Goal: Task Accomplishment & Management: Manage account settings

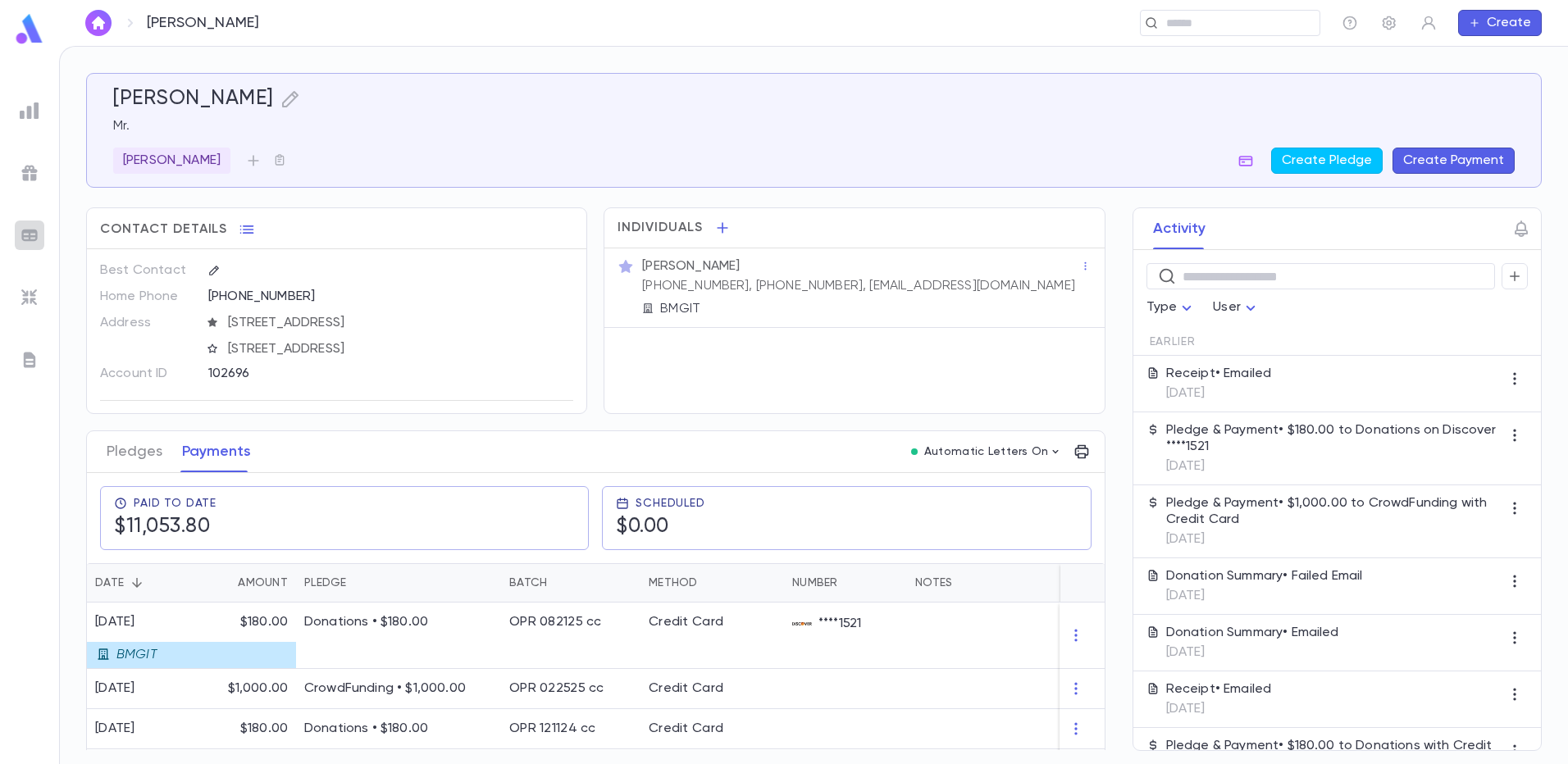
click at [31, 237] on img at bounding box center [30, 236] width 20 height 20
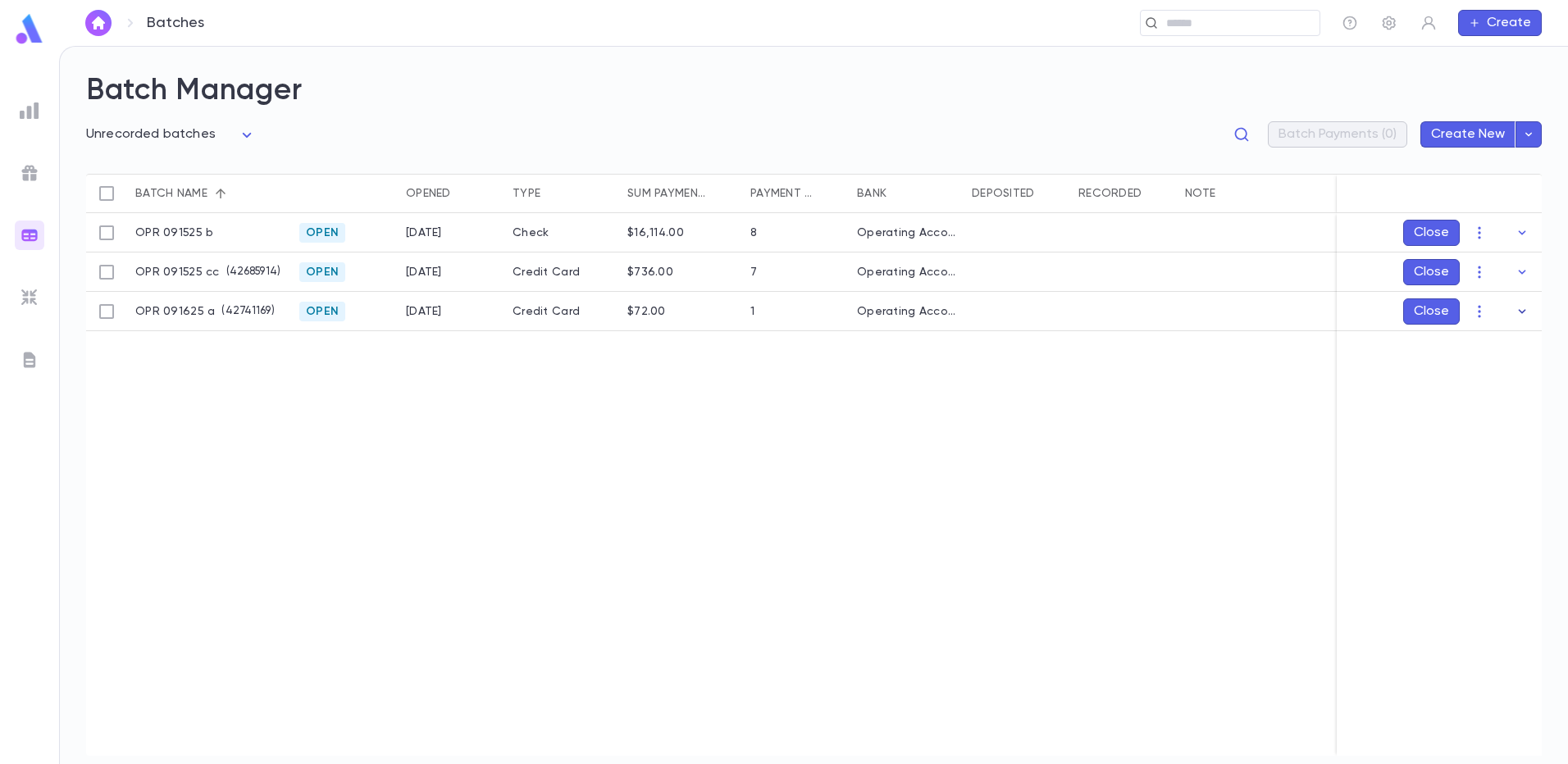
click at [1523, 311] on icon "button" at bounding box center [1521, 311] width 7 height 4
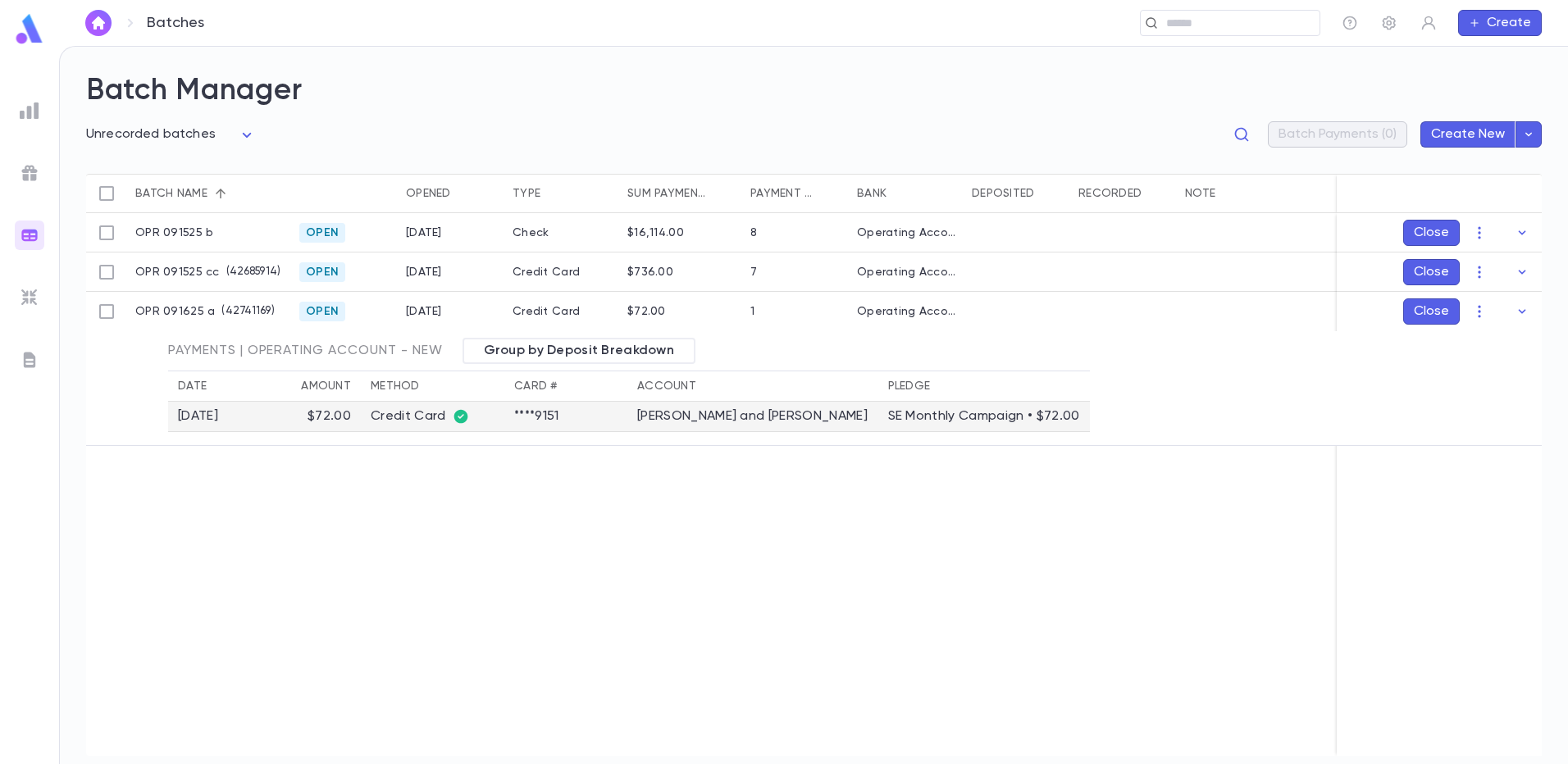
click at [647, 418] on td "[PERSON_NAME] and [PERSON_NAME]" at bounding box center [752, 417] width 250 height 31
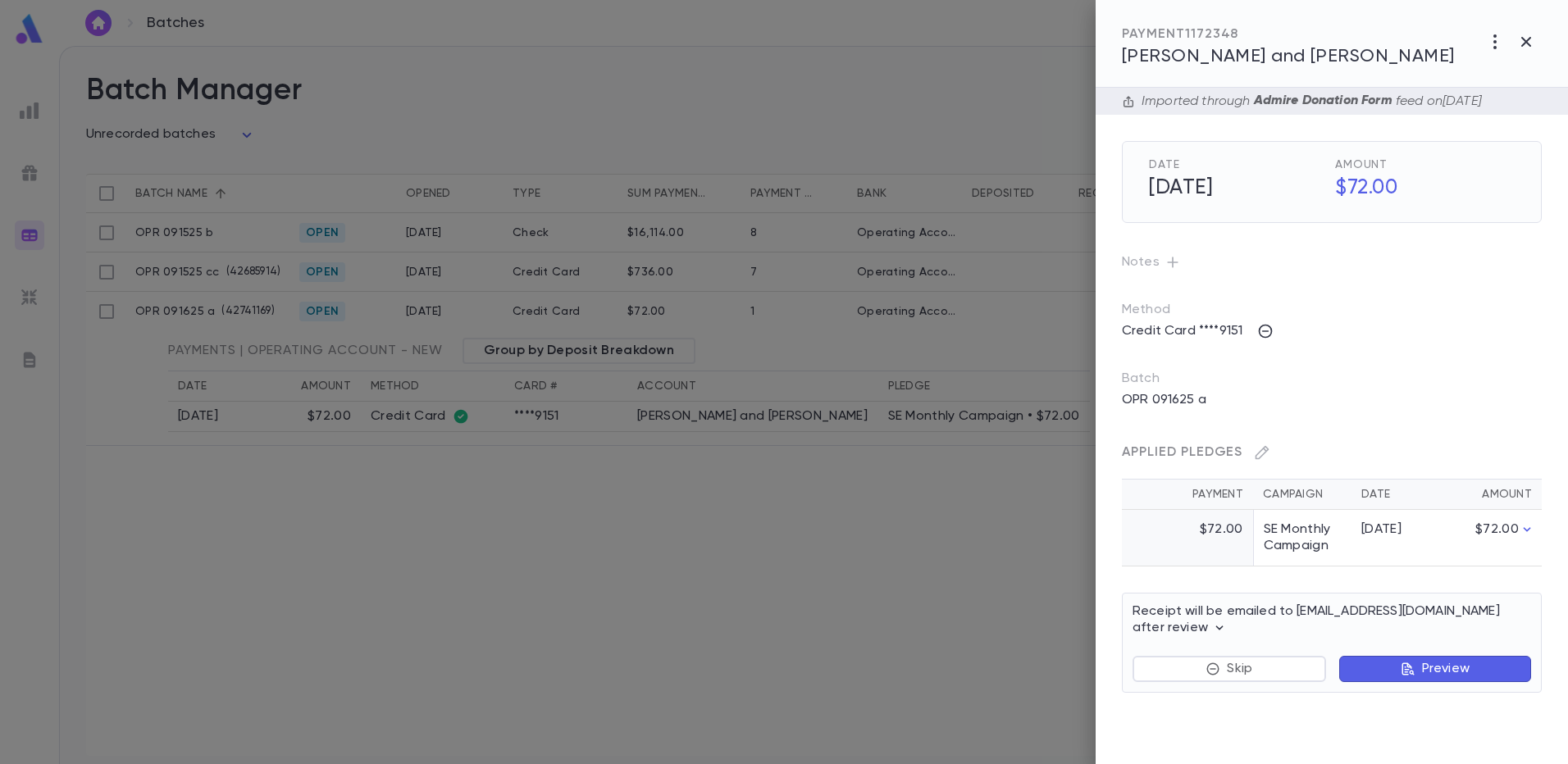
click at [1216, 60] on span "[PERSON_NAME] and [PERSON_NAME]" at bounding box center [1288, 56] width 333 height 18
click at [376, 598] on div at bounding box center [784, 382] width 1568 height 764
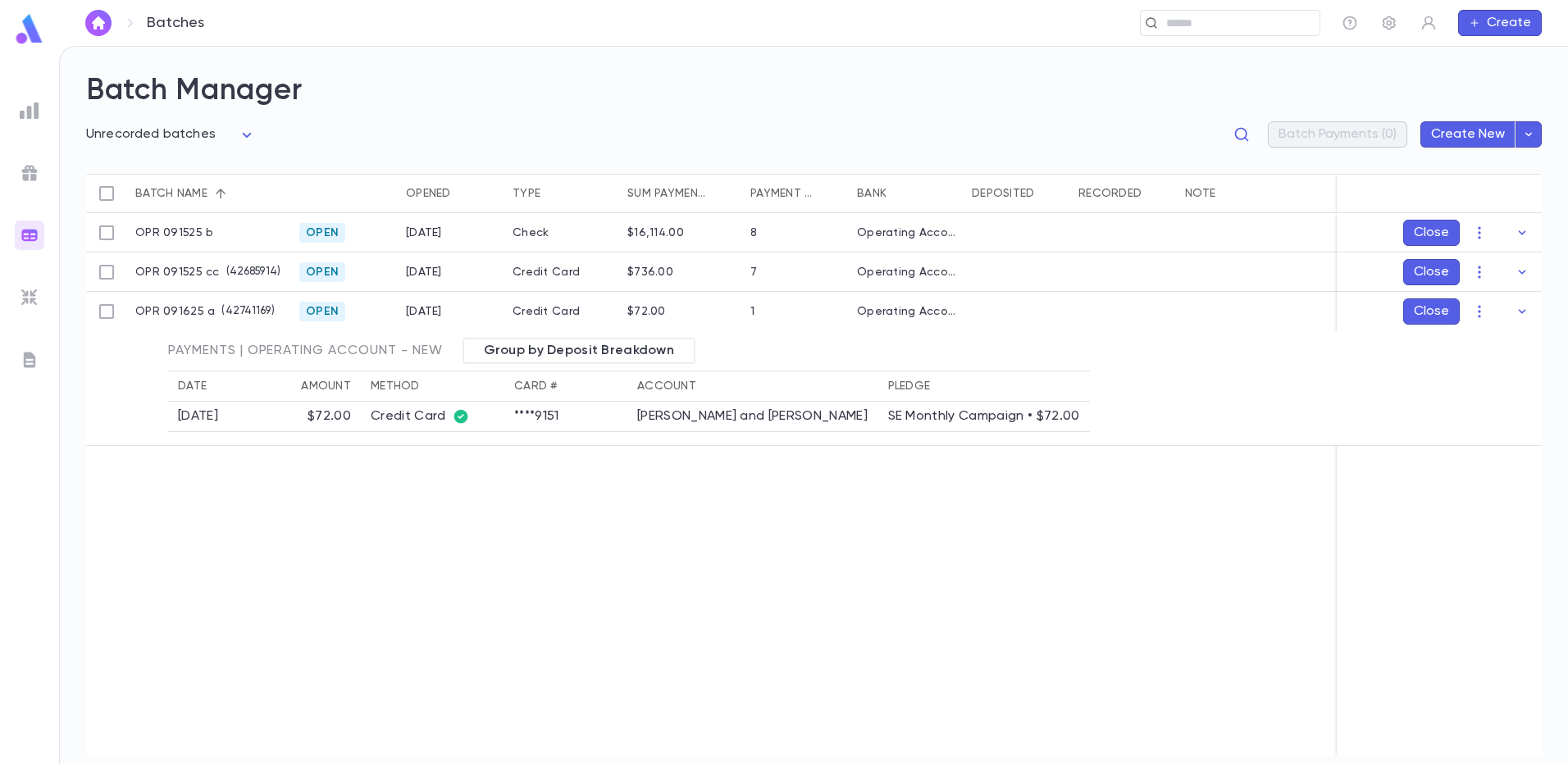
click at [1479, 230] on icon "button" at bounding box center [1479, 233] width 17 height 17
click at [1472, 283] on li "Edit" at bounding box center [1495, 291] width 124 height 27
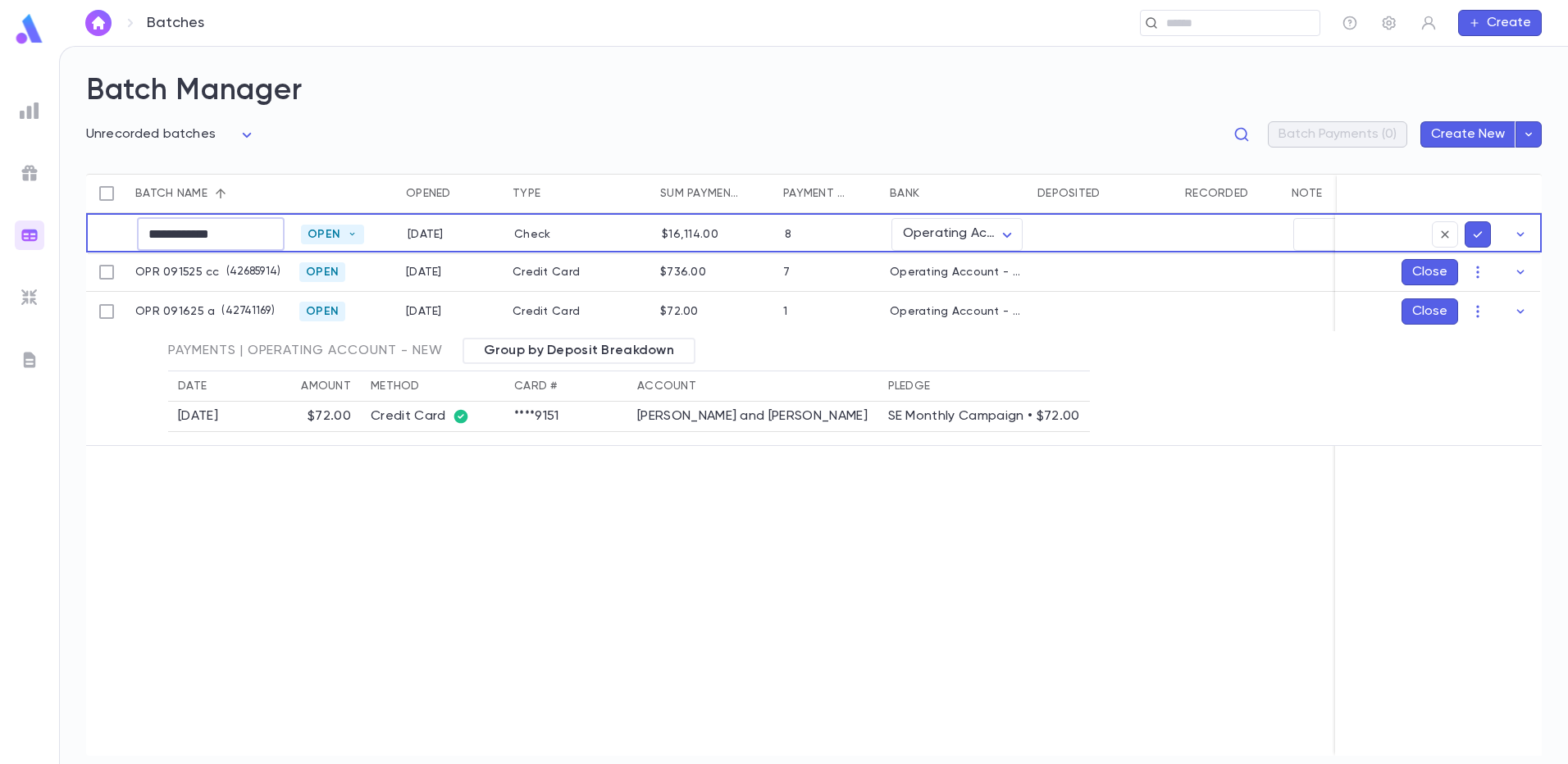
drag, startPoint x: 244, startPoint y: 234, endPoint x: 222, endPoint y: 234, distance: 22.0
click at [222, 234] on input "**********" at bounding box center [210, 234] width 147 height 32
type input "**********"
click at [1474, 227] on icon "submit" at bounding box center [1477, 235] width 15 height 17
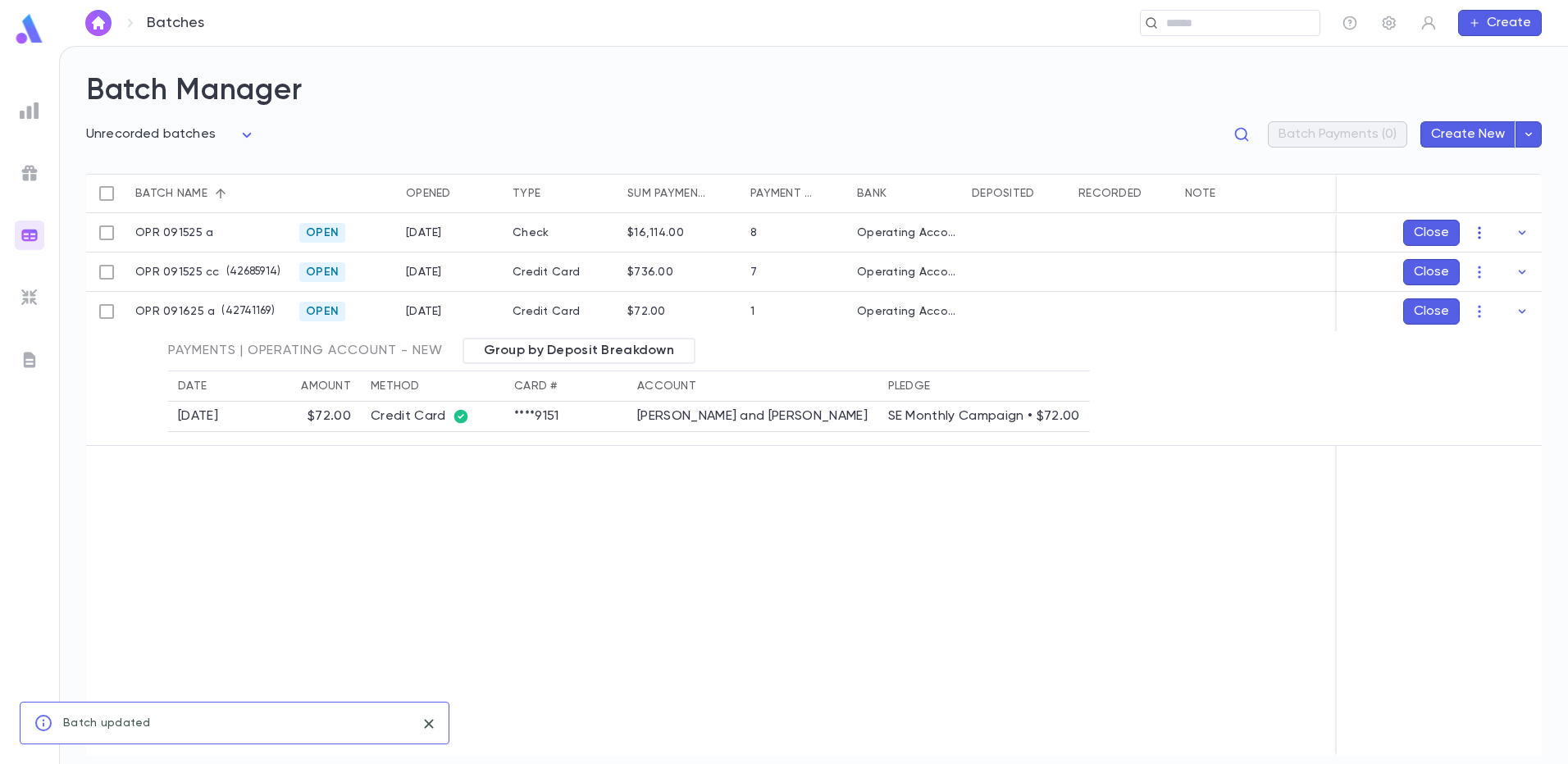
click at [1478, 231] on icon "button" at bounding box center [1479, 233] width 17 height 17
click at [1488, 260] on li "[PERSON_NAME]" at bounding box center [1495, 264] width 124 height 27
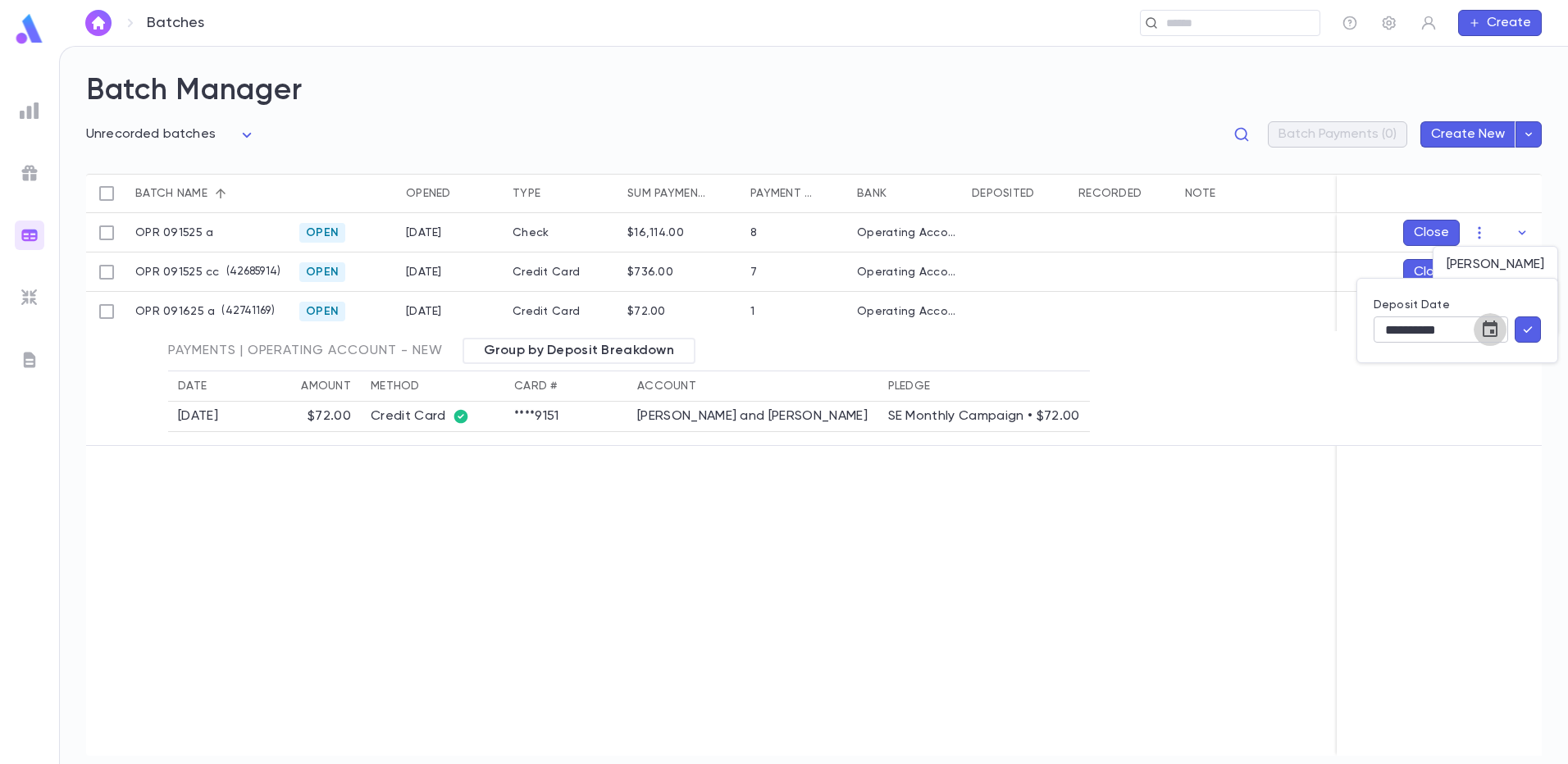
click at [1489, 329] on icon "Choose date, selected date is Sep 16, 2025" at bounding box center [1490, 330] width 20 height 20
click at [1353, 497] on button "15" at bounding box center [1355, 499] width 30 height 30
type input "**********"
click at [1523, 329] on icon "button" at bounding box center [1527, 330] width 15 height 17
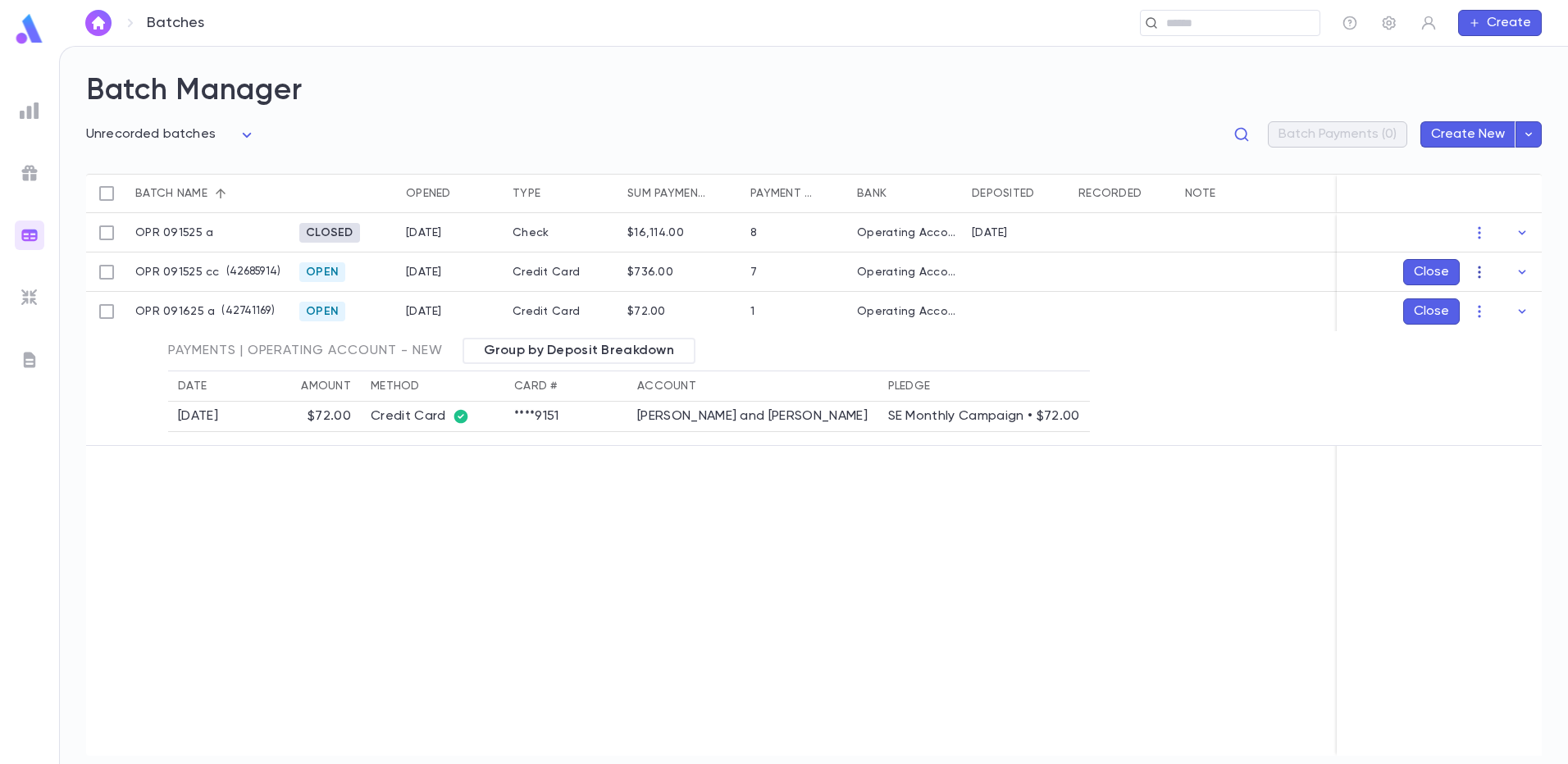
click at [1478, 273] on icon "button" at bounding box center [1479, 272] width 17 height 17
click at [1488, 303] on li "[PERSON_NAME]" at bounding box center [1495, 304] width 124 height 27
click at [1488, 365] on icon "Choose date, selected date is Sep 16, 2025" at bounding box center [1490, 368] width 15 height 17
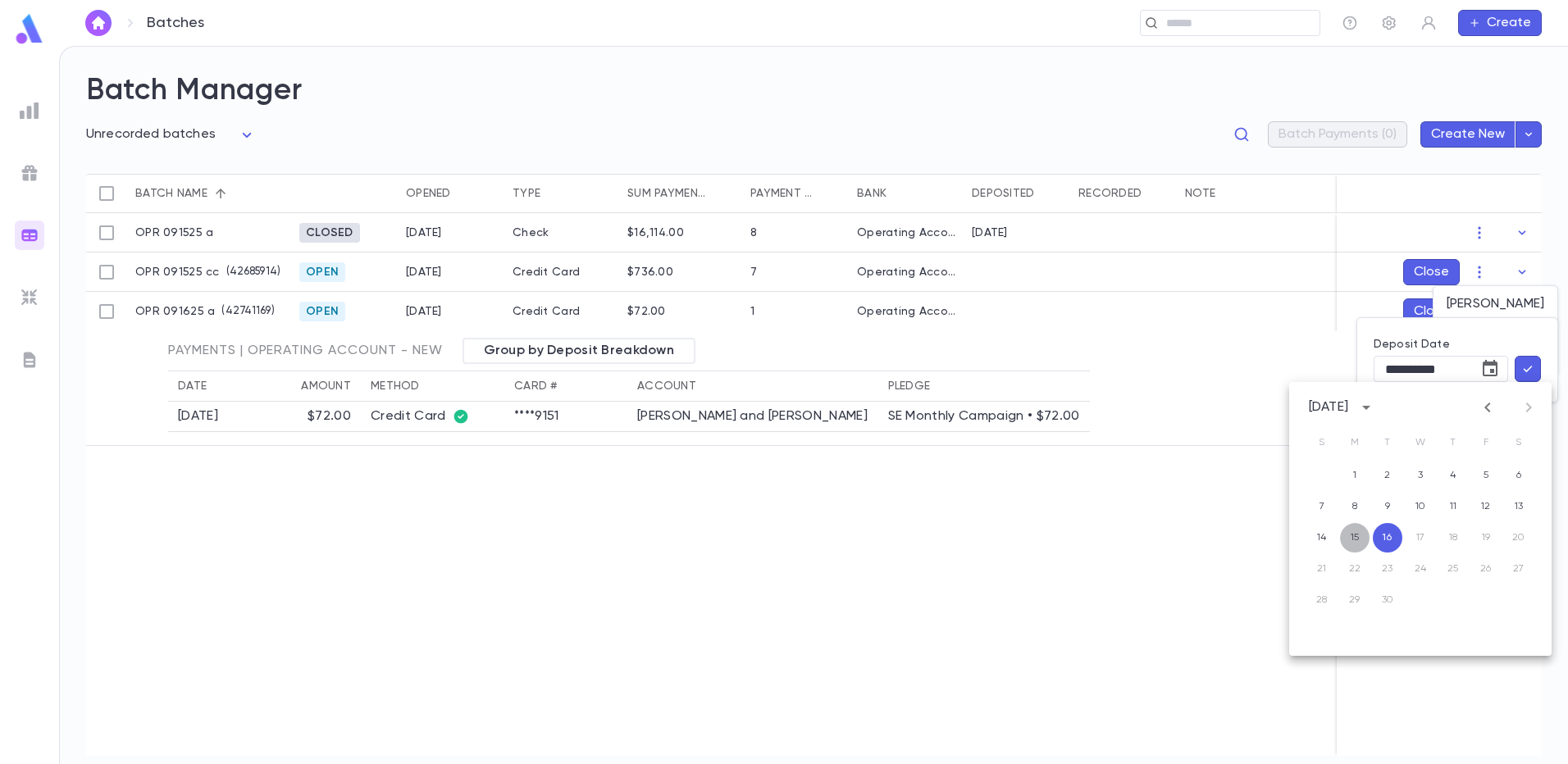
click at [1359, 532] on button "15" at bounding box center [1355, 538] width 30 height 30
type input "**********"
click at [1531, 363] on icon "button" at bounding box center [1527, 368] width 15 height 17
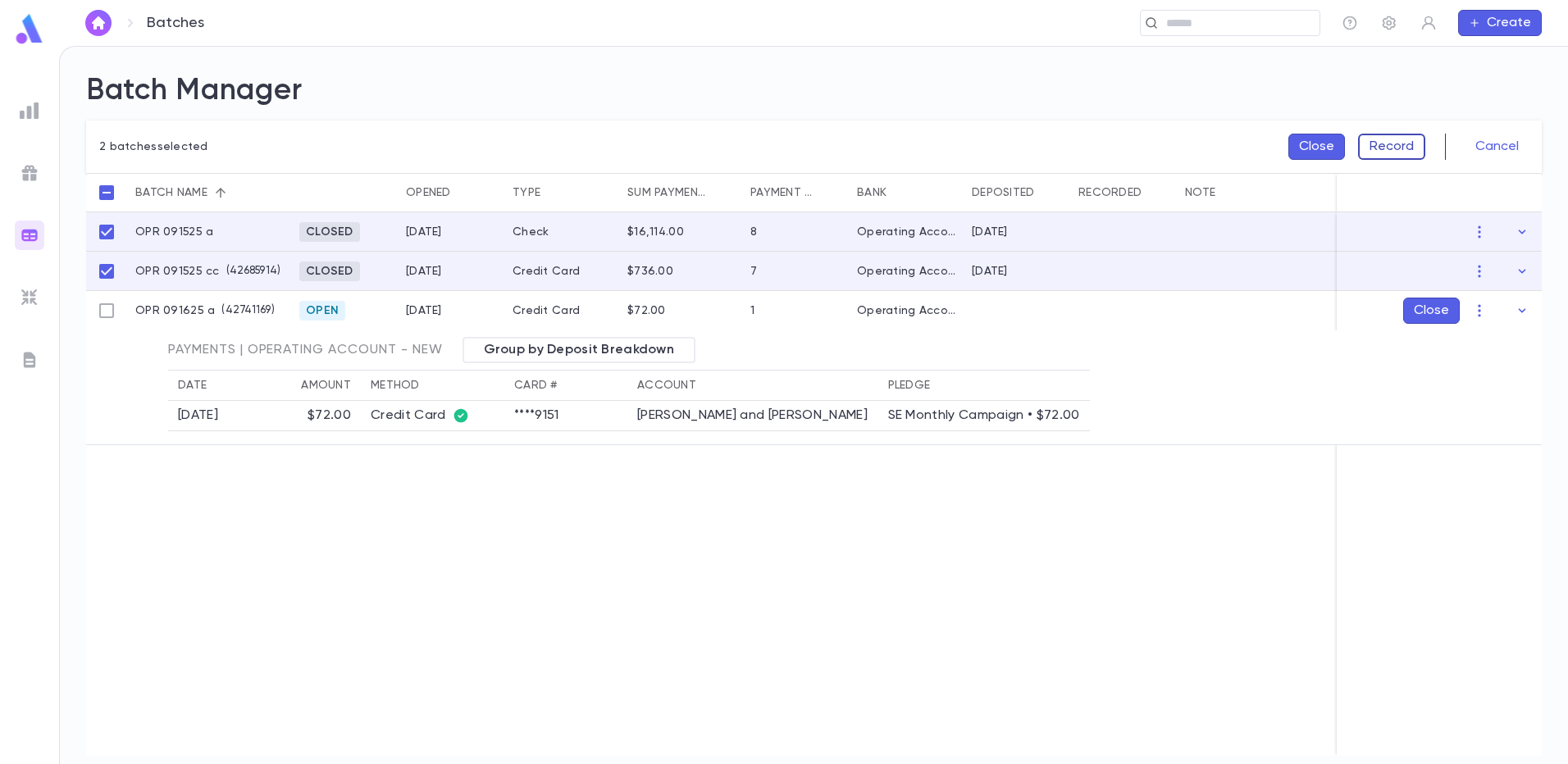
click at [1413, 152] on button "Record" at bounding box center [1392, 146] width 67 height 27
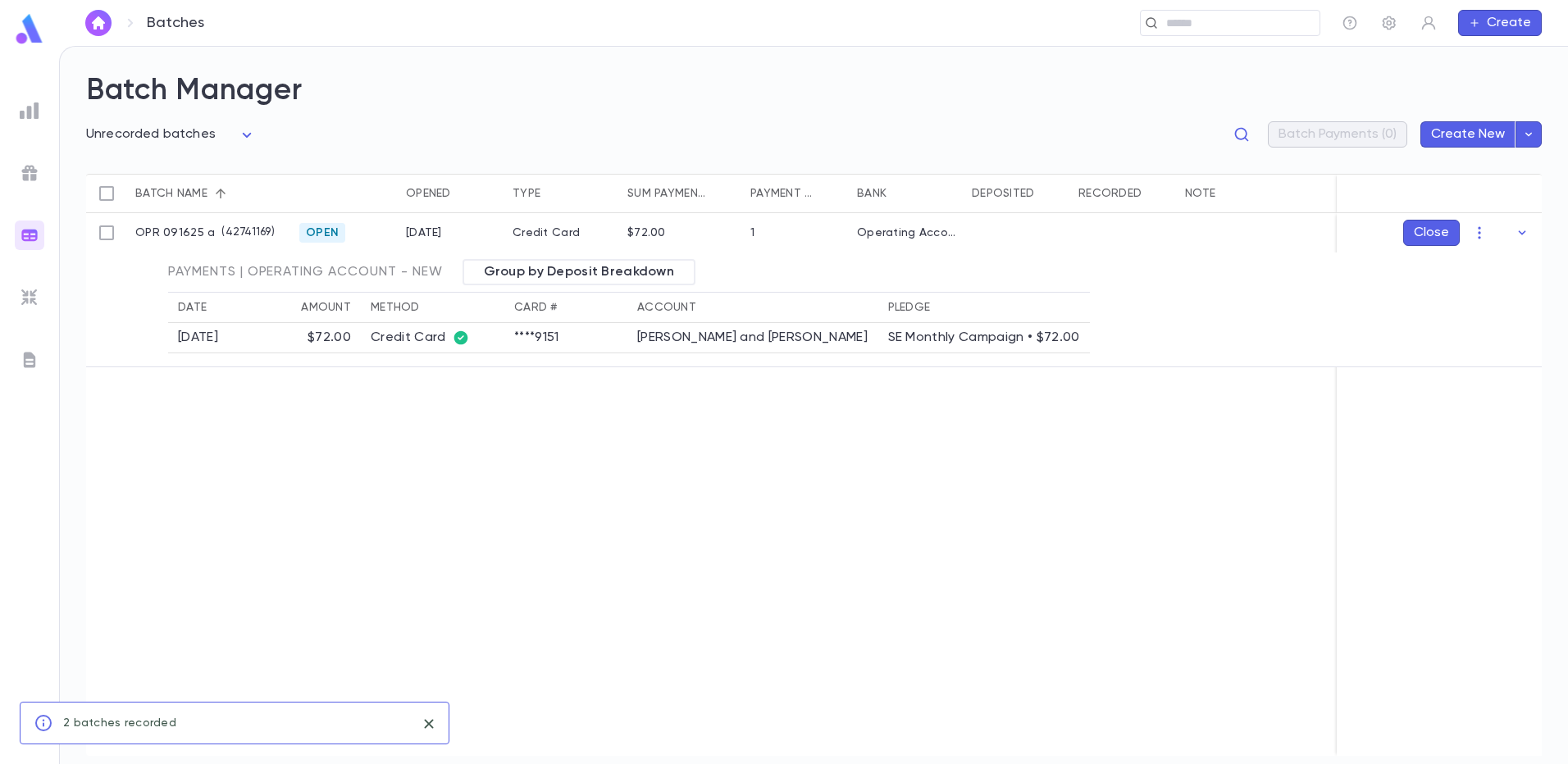
click at [1039, 580] on div "OPR 091625 a ( 42741169 ) Open 9/16/2025 Credit Card $72.00 1 Operating Account…" at bounding box center [816, 484] width 1460 height 542
click at [28, 108] on img at bounding box center [30, 111] width 20 height 20
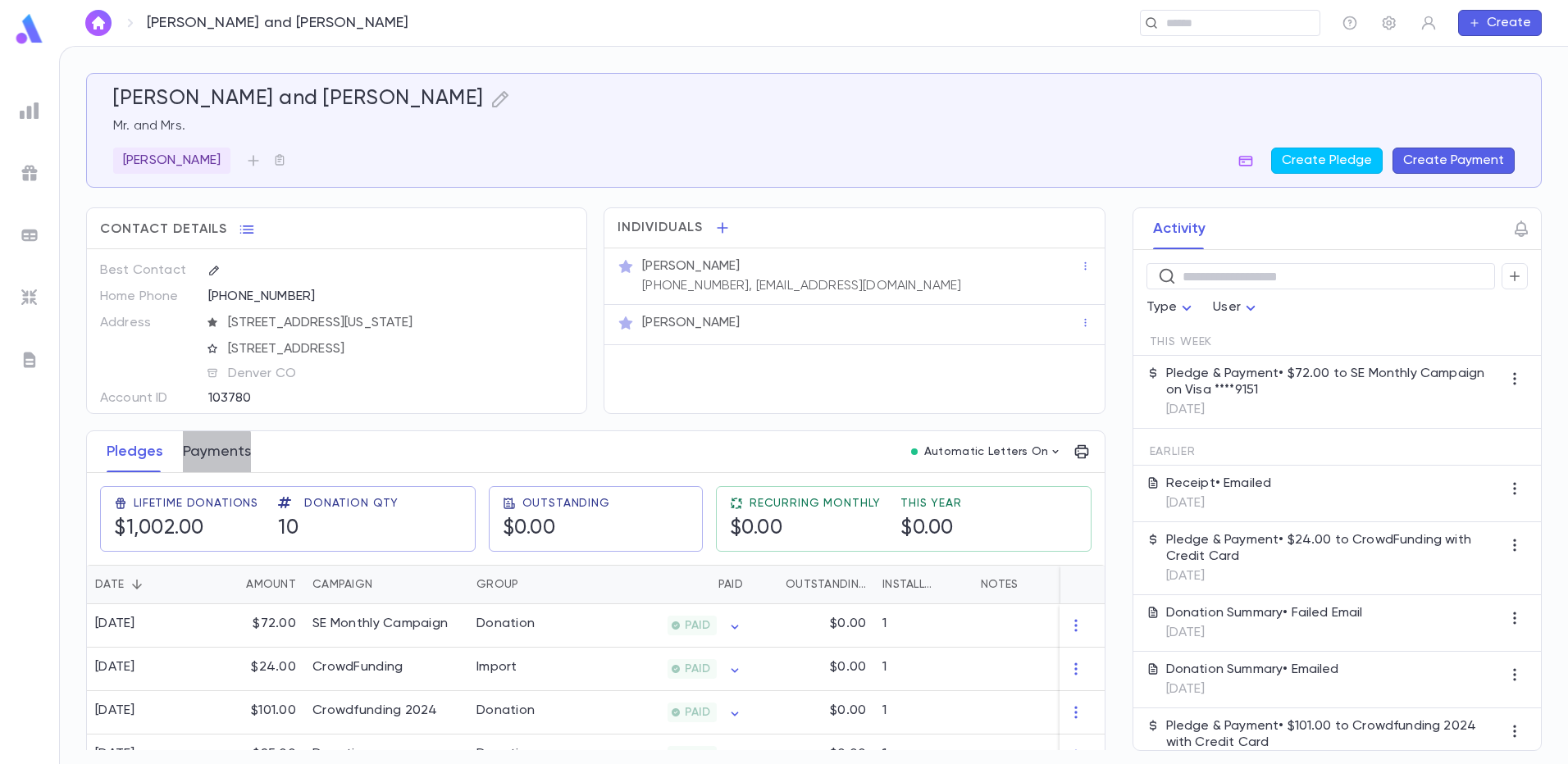
click at [196, 456] on button "Payments" at bounding box center [217, 451] width 68 height 41
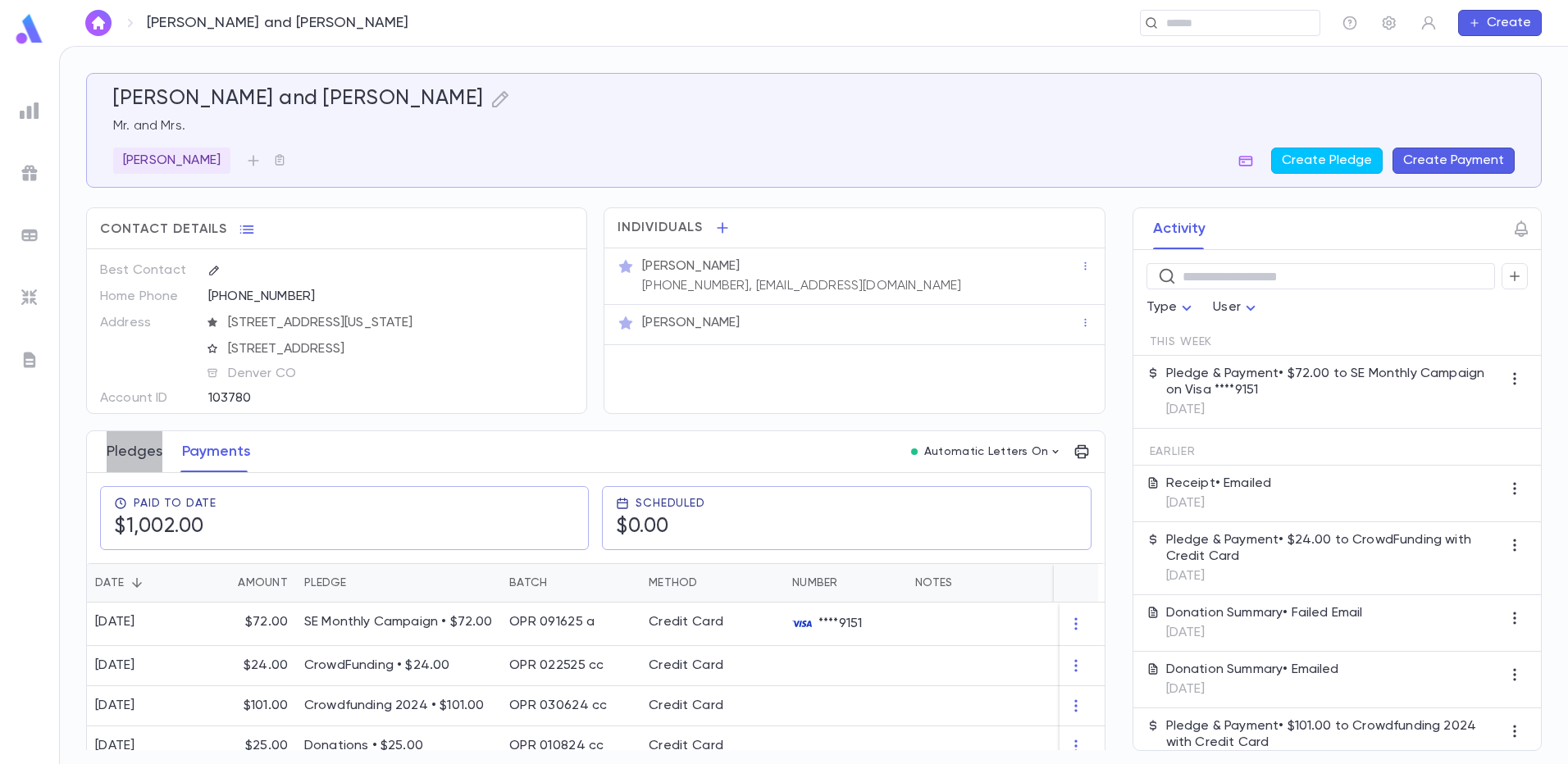
click at [137, 454] on button "Pledges" at bounding box center [135, 451] width 55 height 41
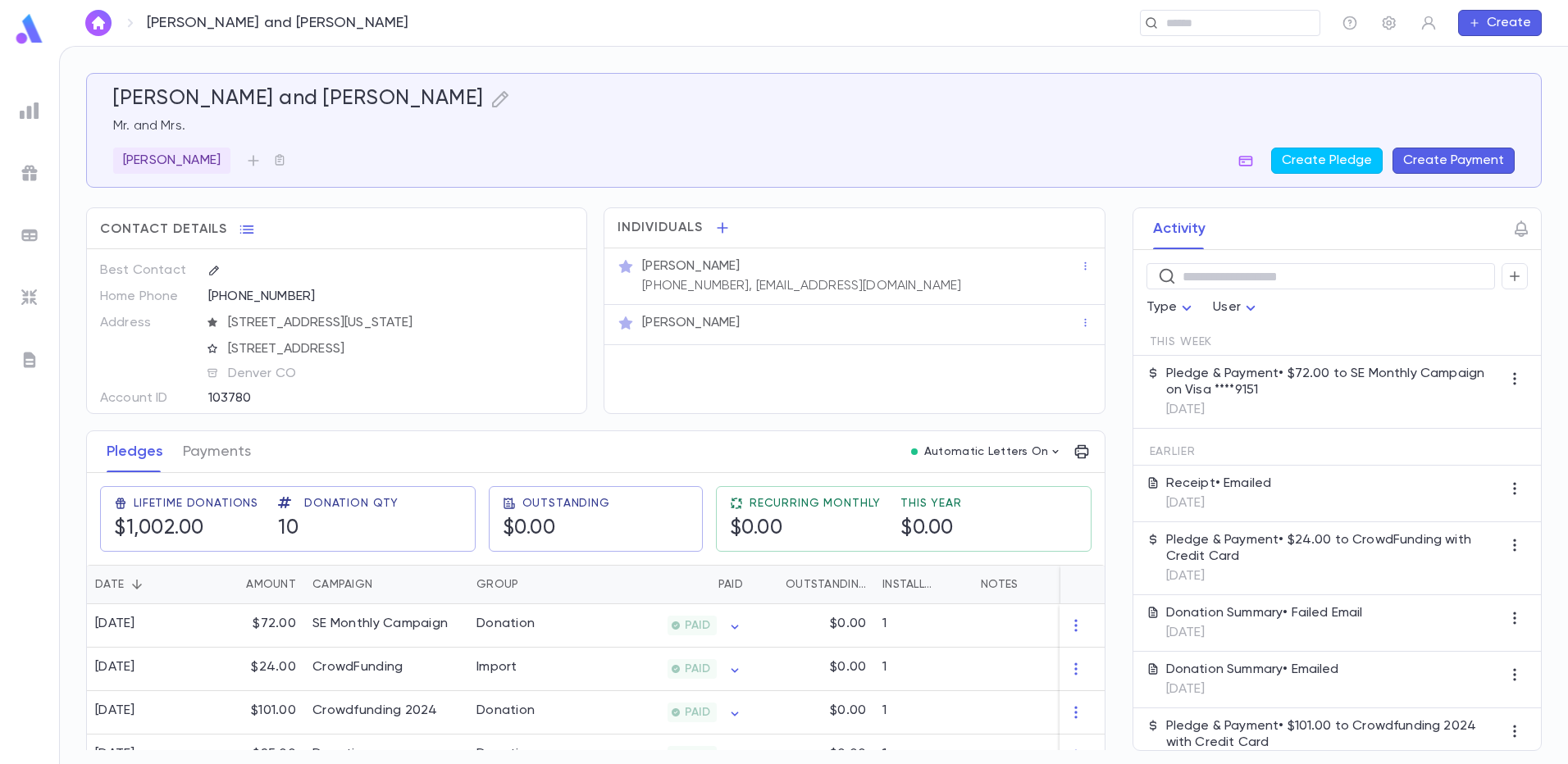
click at [1388, 388] on p "Pledge & Payment • $72.00 to SE Monthly Campaign on Visa ****9151" at bounding box center [1333, 381] width 336 height 33
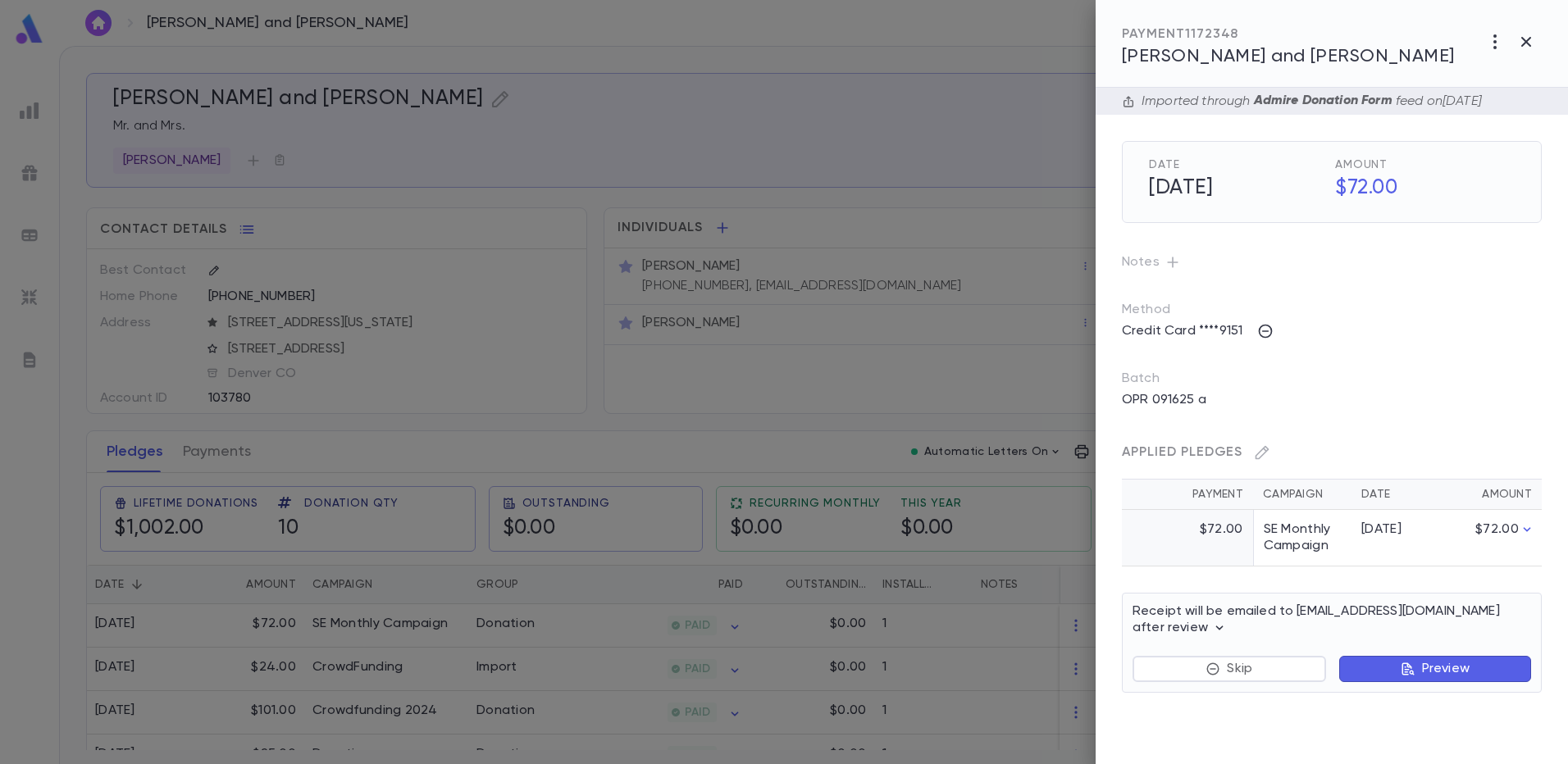
click at [647, 108] on div at bounding box center [784, 382] width 1568 height 764
